Goal: Information Seeking & Learning: Check status

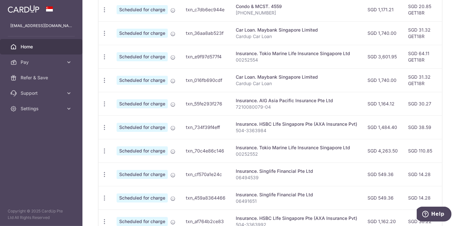
scroll to position [273, 0]
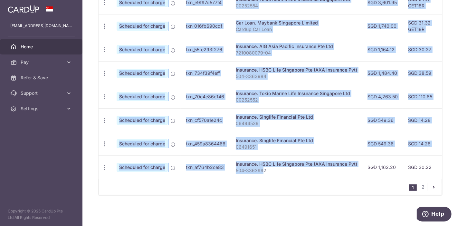
drag, startPoint x: 263, startPoint y: 175, endPoint x: 269, endPoint y: 176, distance: 5.9
click at [269, 176] on div "Status Payment ID Payment details Amount CardUp fee Total amt. Charge date Due …" at bounding box center [270, 53] width 343 height 252
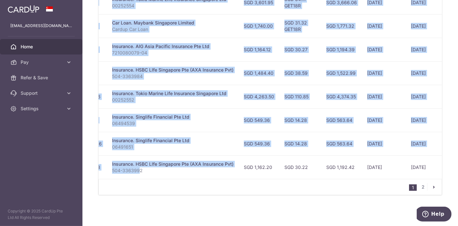
scroll to position [0, 125]
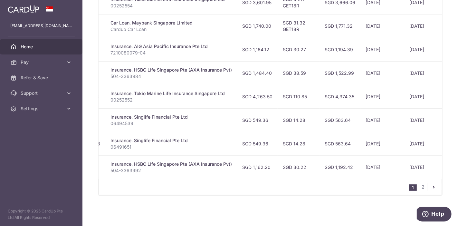
click at [347, 186] on div "1 2" at bounding box center [270, 187] width 343 height 16
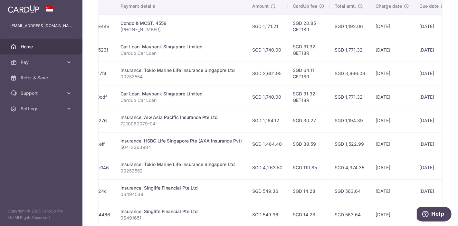
scroll to position [166, 0]
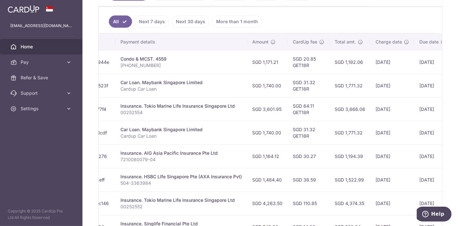
click at [150, 21] on link "Next 7 days" at bounding box center [152, 21] width 34 height 12
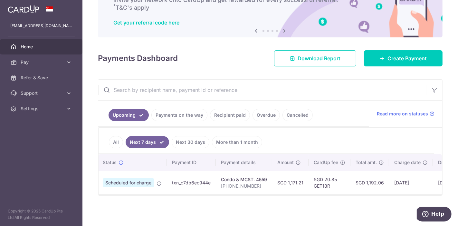
scroll to position [0, 0]
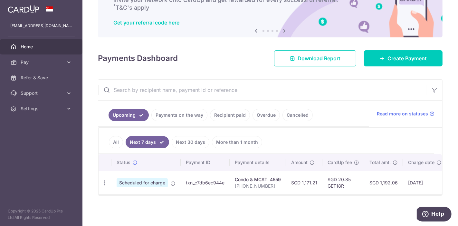
click at [115, 138] on link "All" at bounding box center [116, 142] width 14 height 12
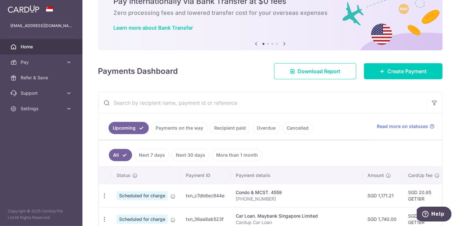
click at [172, 128] on link "Payments on the way" at bounding box center [179, 128] width 56 height 12
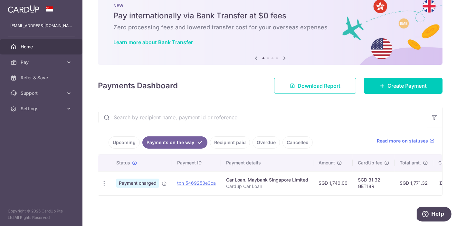
scroll to position [20, 0]
click at [222, 138] on link "Recipient paid" at bounding box center [230, 142] width 40 height 12
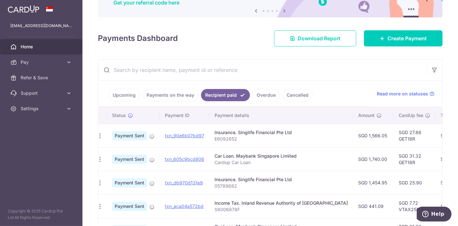
scroll to position [71, 0]
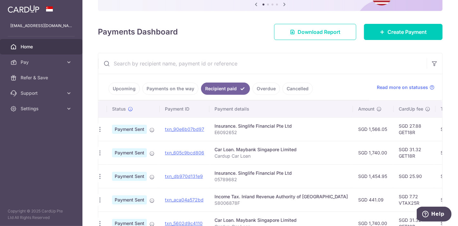
click at [305, 165] on td "Insurance. Singlife Financial Pte Ltd 05789682" at bounding box center [281, 176] width 144 height 24
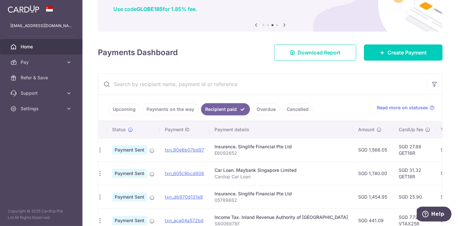
scroll to position [0, 0]
